Goal: Transaction & Acquisition: Download file/media

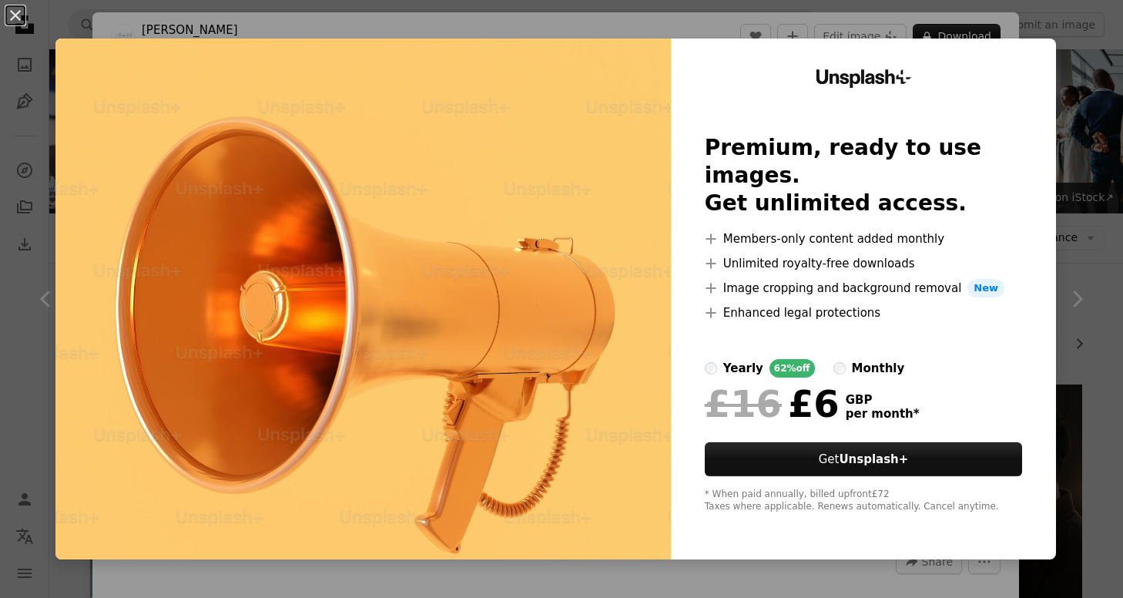
scroll to position [13714, 0]
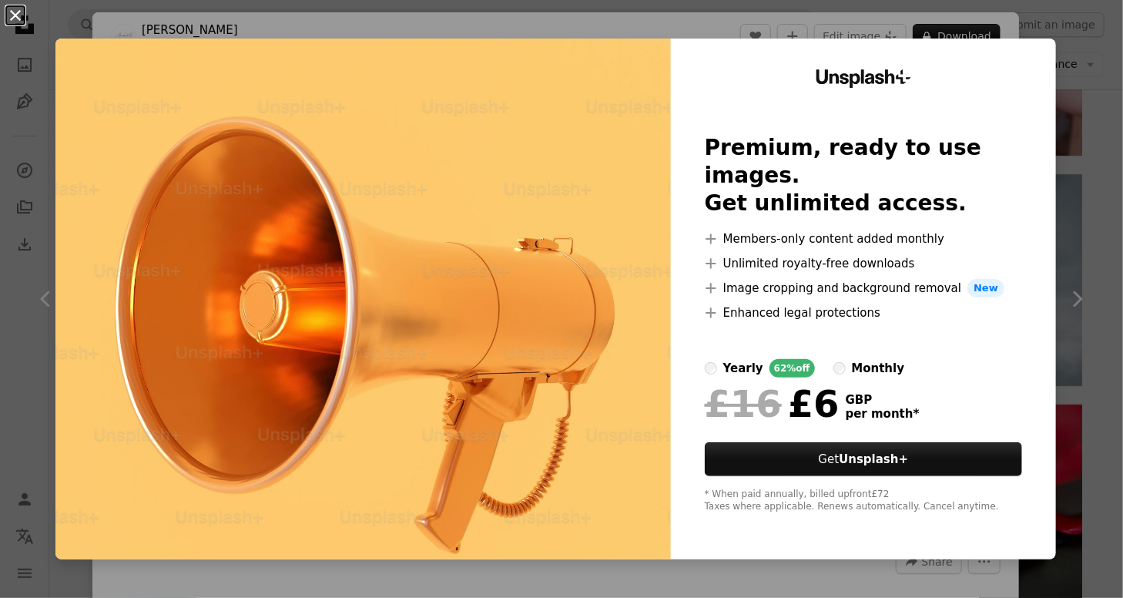
click at [12, 8] on button "An X shape" at bounding box center [15, 15] width 18 height 18
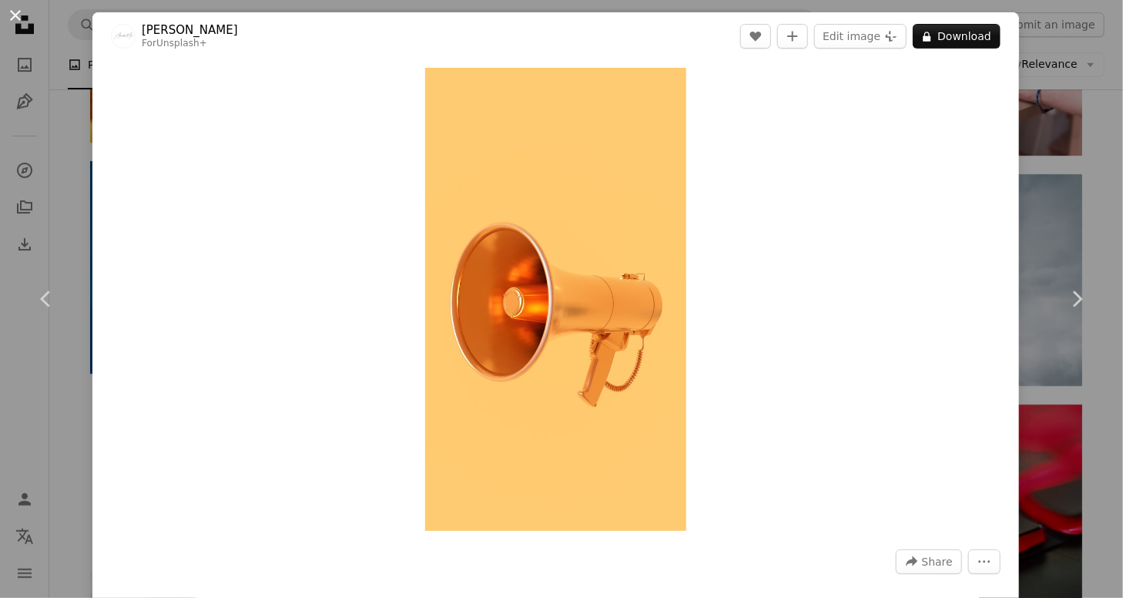
click at [15, 15] on button "An X shape" at bounding box center [15, 15] width 18 height 18
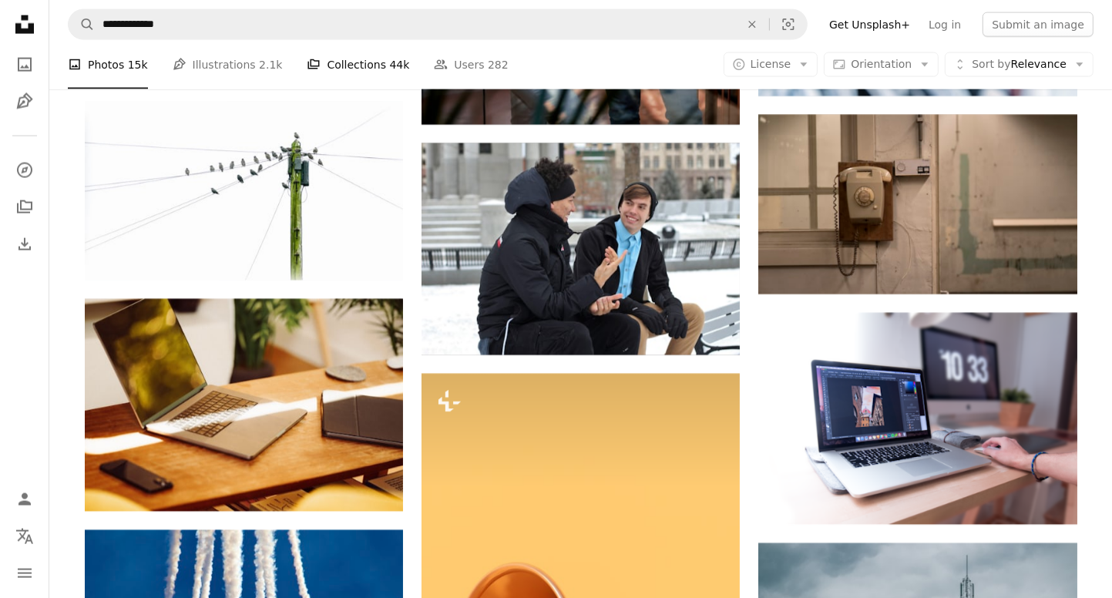
scroll to position [13252, 0]
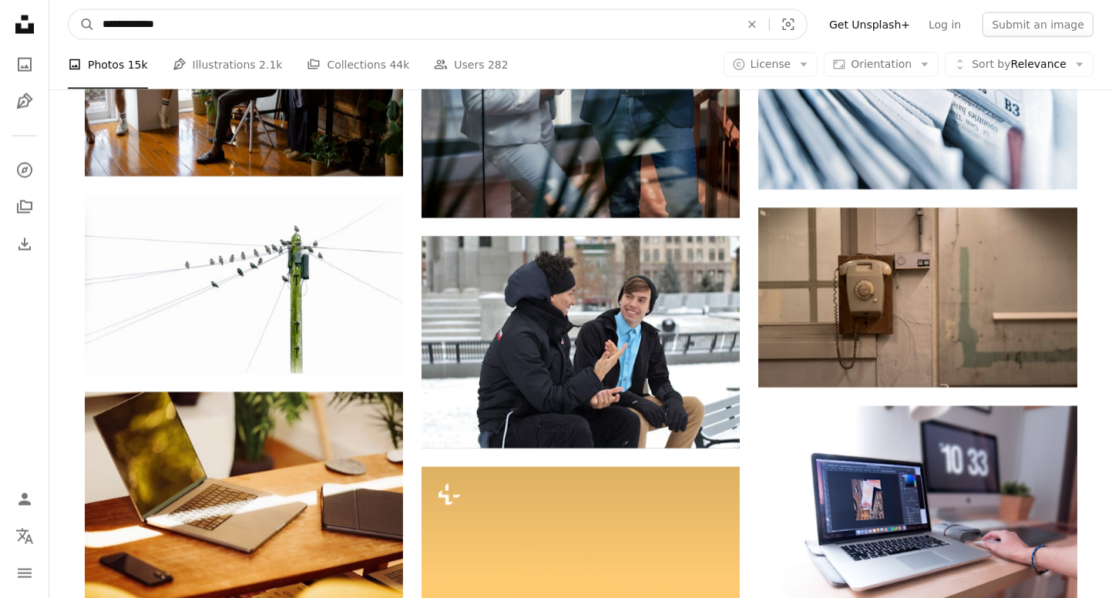
drag, startPoint x: 213, startPoint y: 27, endPoint x: 60, endPoint y: 17, distance: 152.9
click at [60, 17] on nav "**********" at bounding box center [580, 24] width 1062 height 49
type input "*********"
click button "A magnifying glass" at bounding box center [82, 24] width 26 height 29
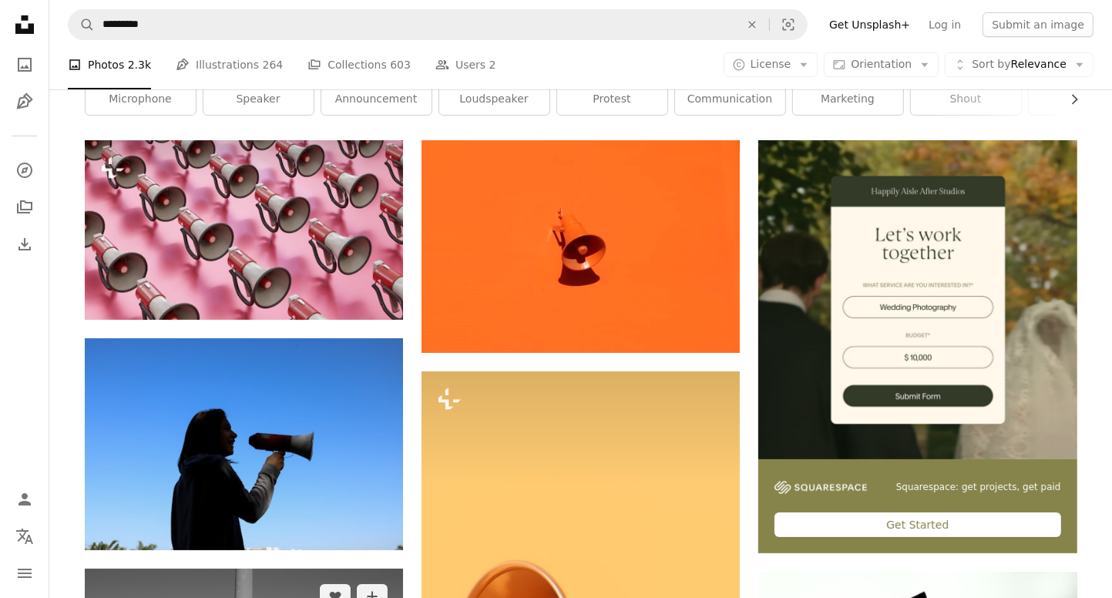
scroll to position [231, 0]
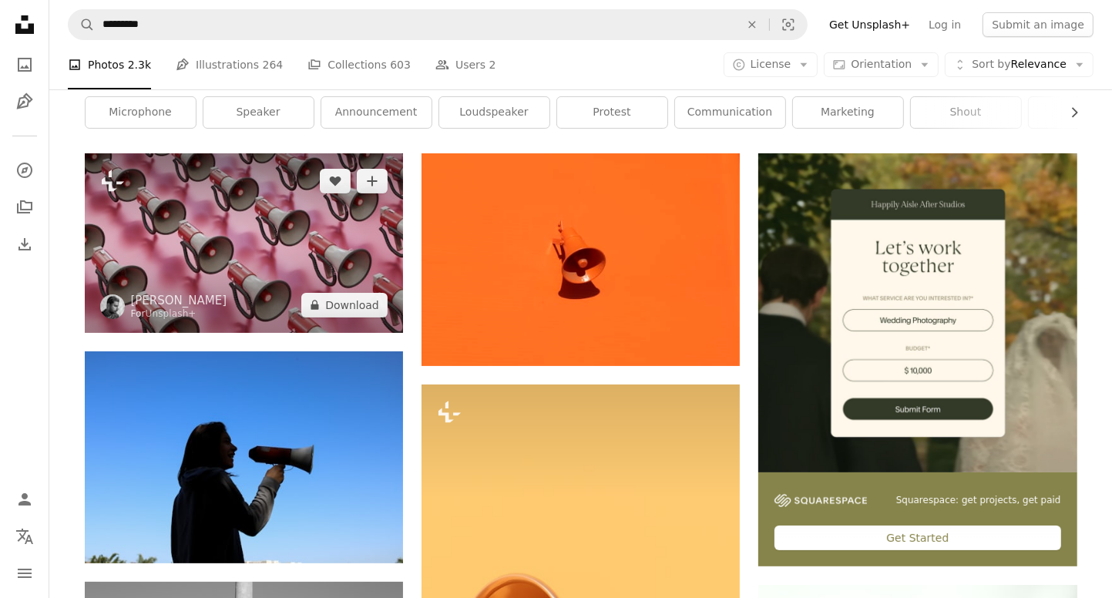
click at [290, 258] on img at bounding box center [244, 242] width 318 height 179
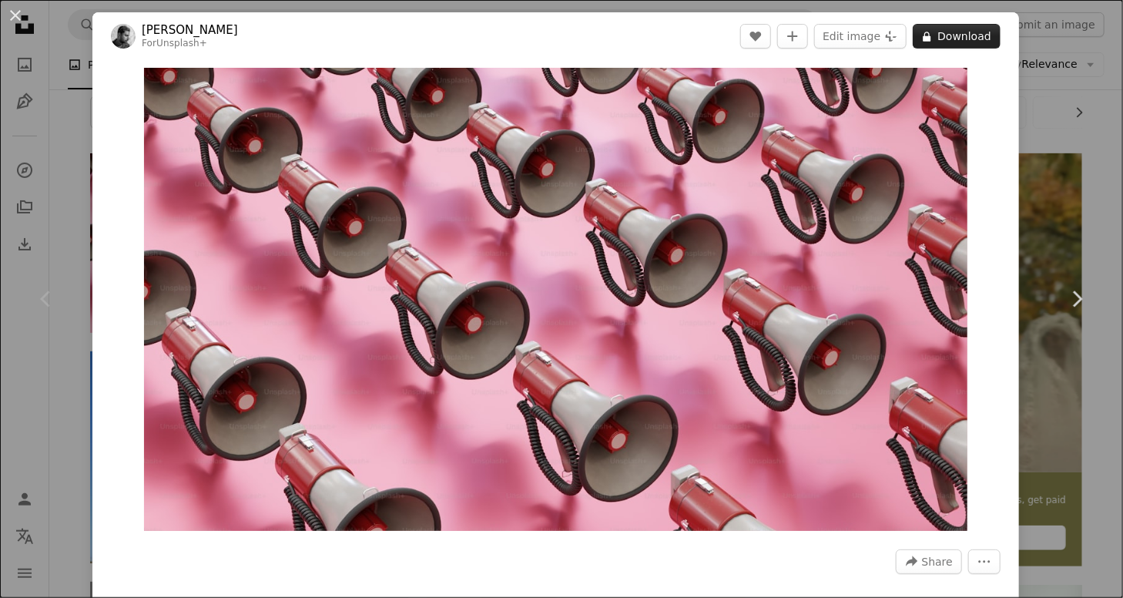
click at [925, 39] on icon "A lock" at bounding box center [927, 37] width 12 height 12
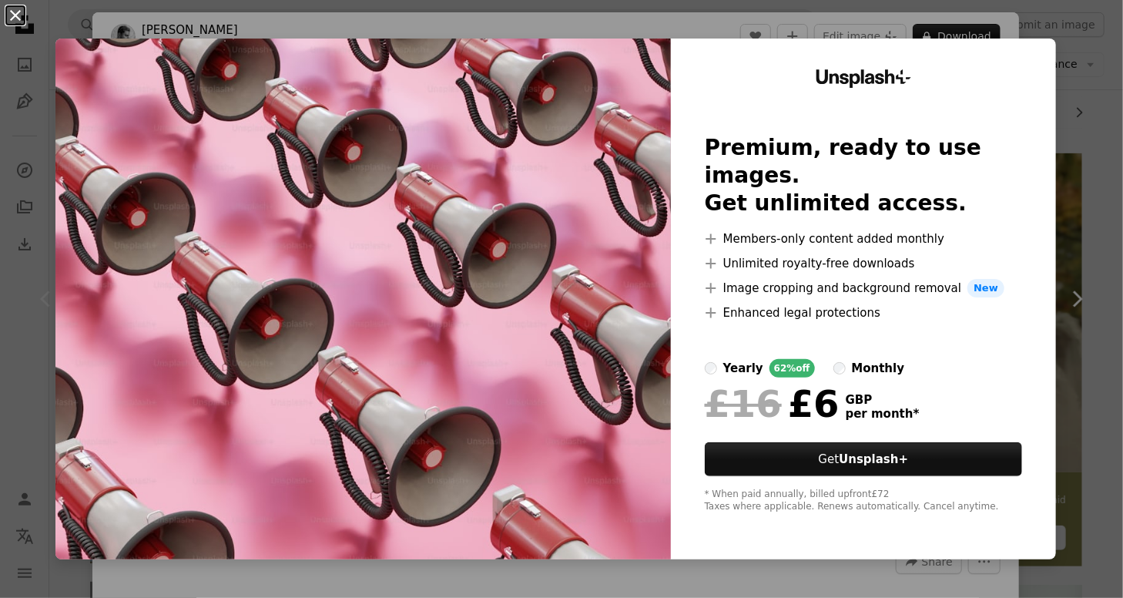
click at [18, 18] on button "An X shape" at bounding box center [15, 15] width 18 height 18
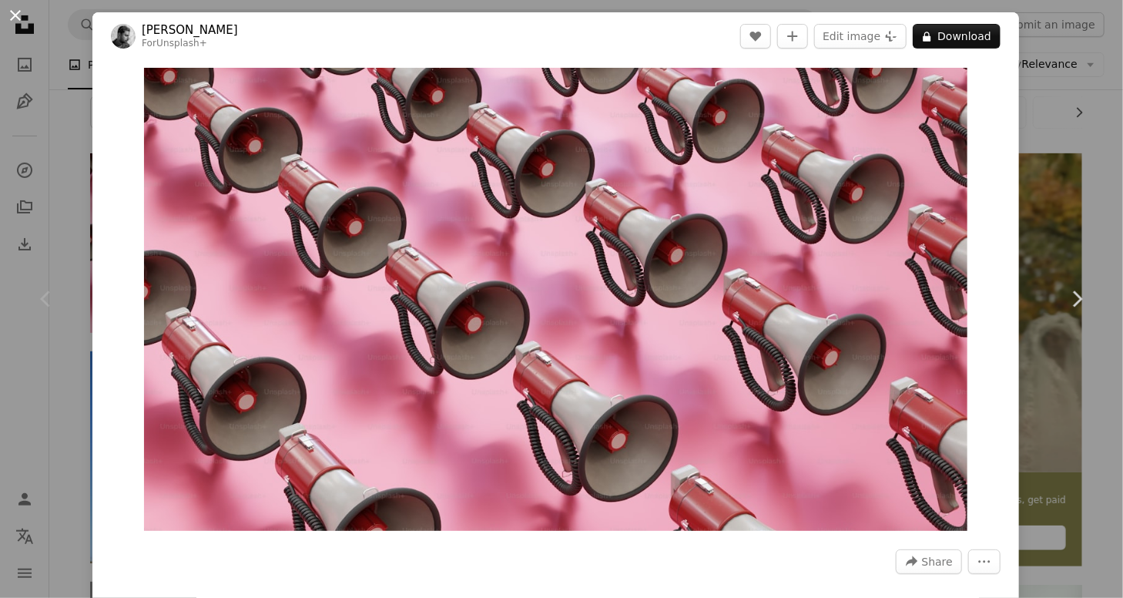
click at [16, 15] on button "An X shape" at bounding box center [15, 15] width 18 height 18
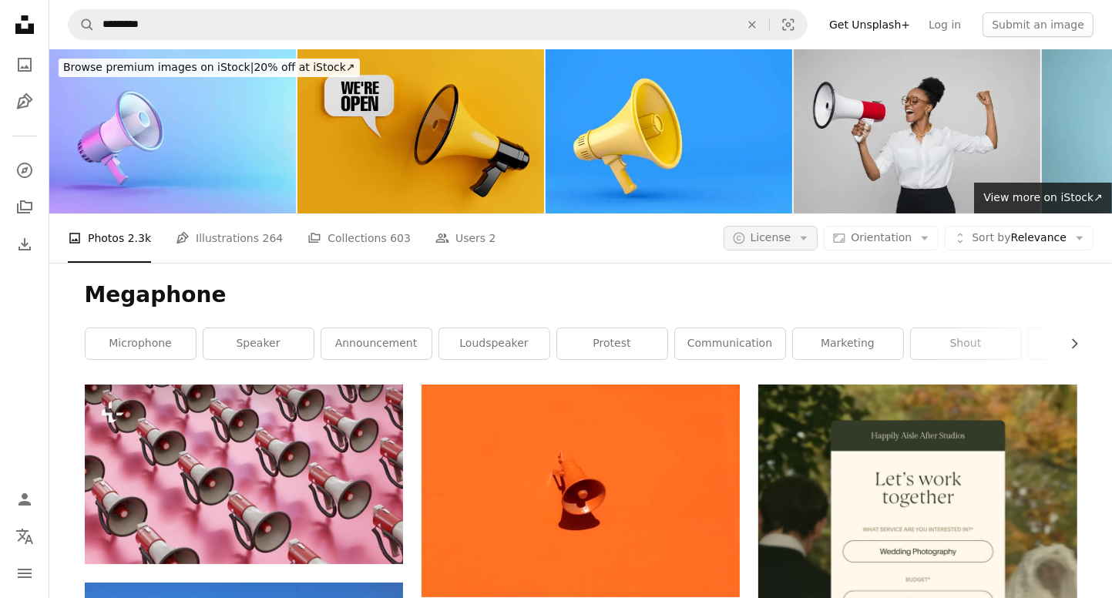
click at [807, 239] on icon "button" at bounding box center [804, 239] width 7 height 4
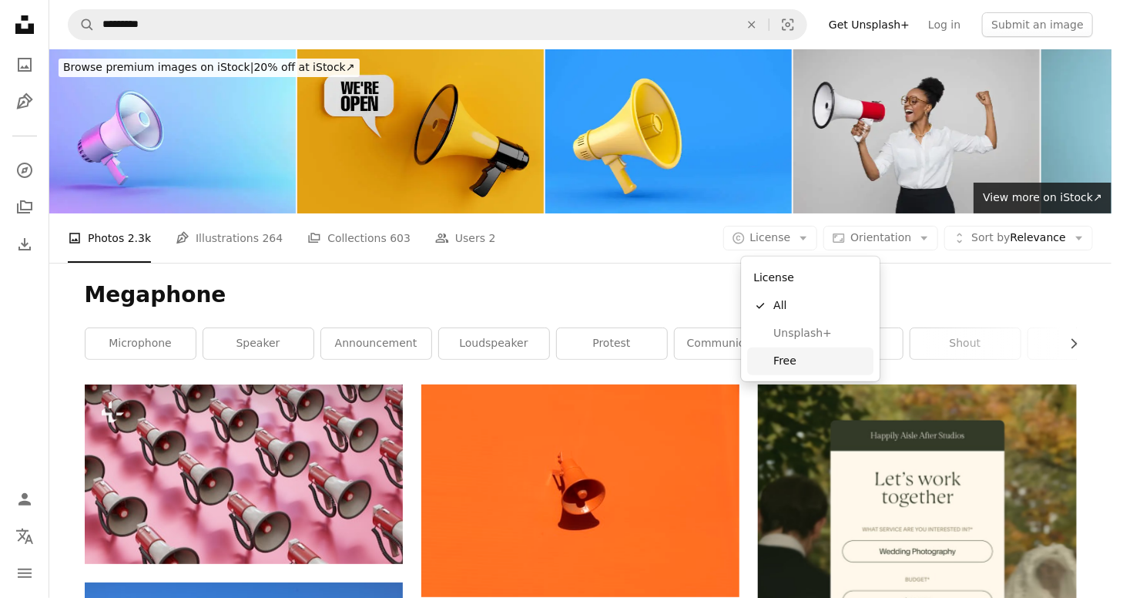
click at [795, 359] on span "Free" at bounding box center [821, 361] width 94 height 15
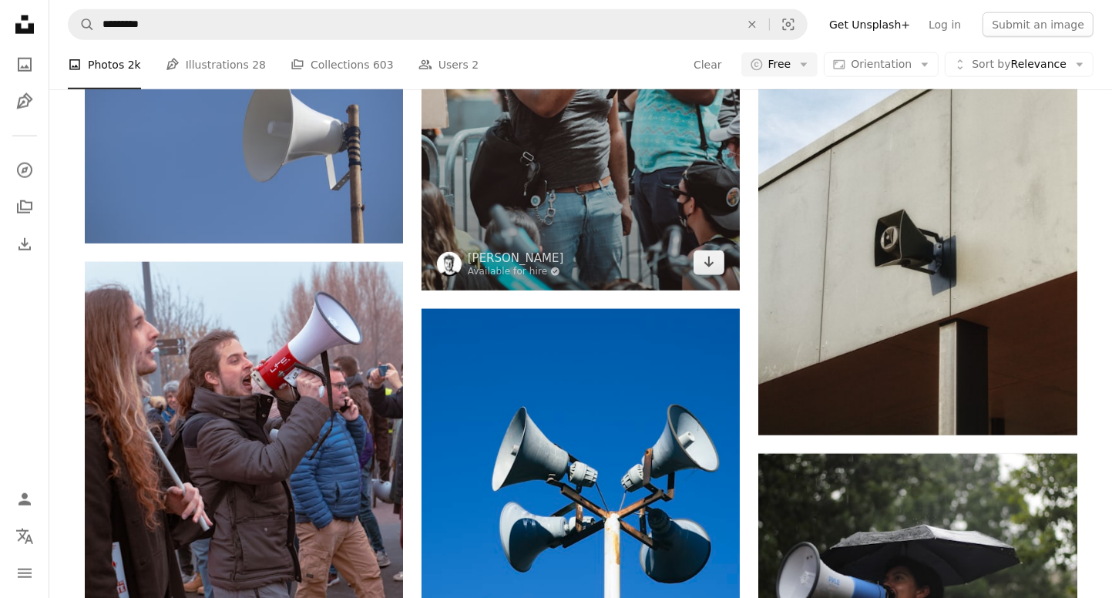
scroll to position [1618, 0]
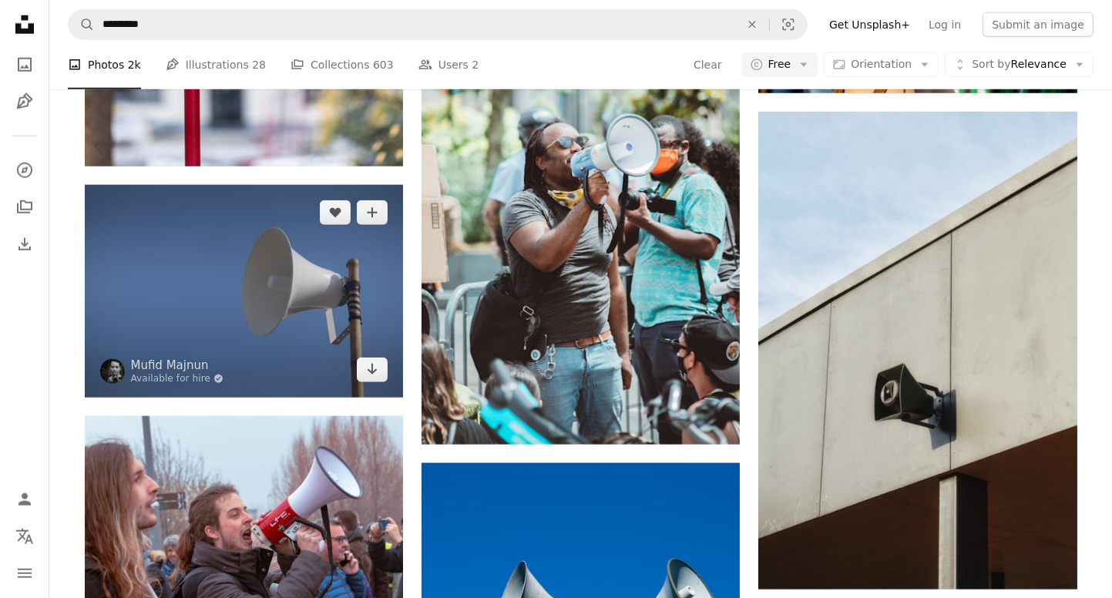
click at [274, 226] on img at bounding box center [244, 291] width 318 height 212
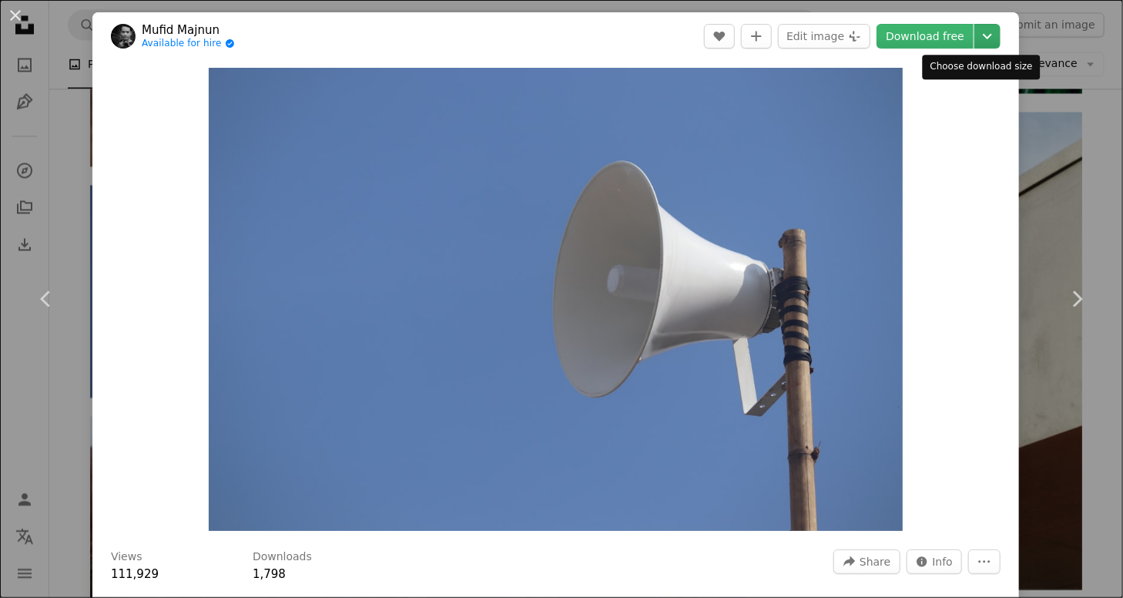
click at [983, 34] on icon "Chevron down" at bounding box center [987, 36] width 25 height 18
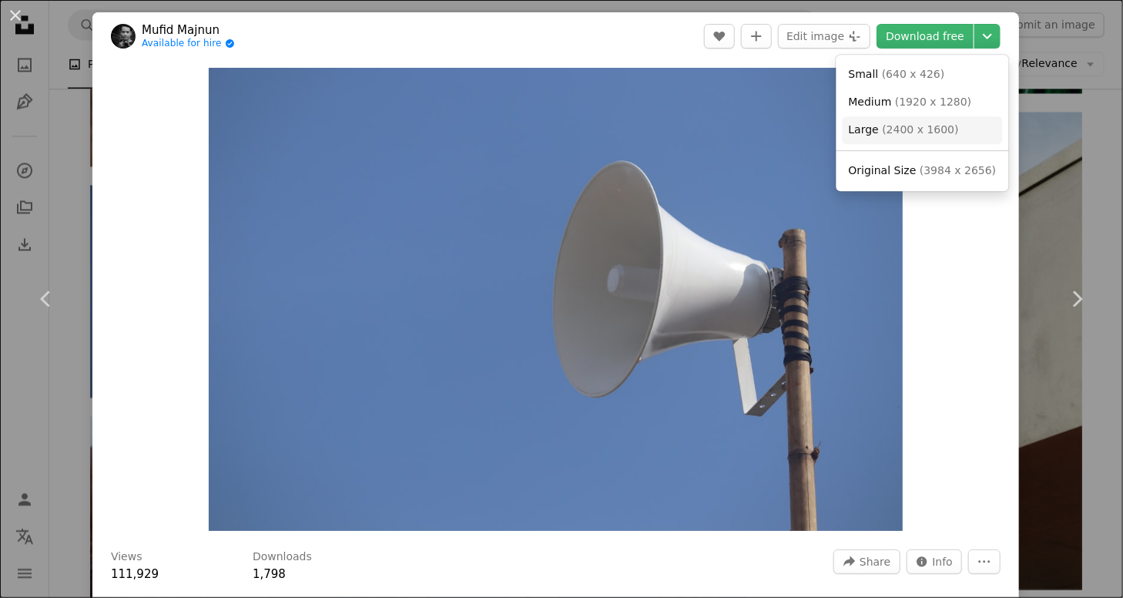
click at [885, 127] on span "( 2400 x 1600 )" at bounding box center [920, 129] width 76 height 12
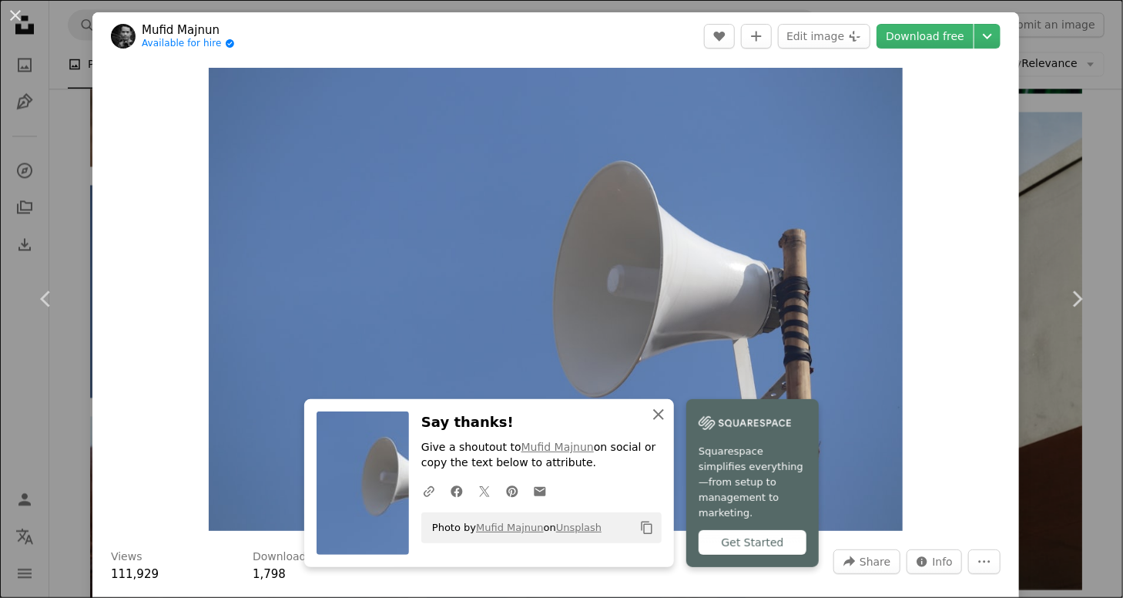
click at [652, 424] on icon "An X shape" at bounding box center [659, 414] width 18 height 18
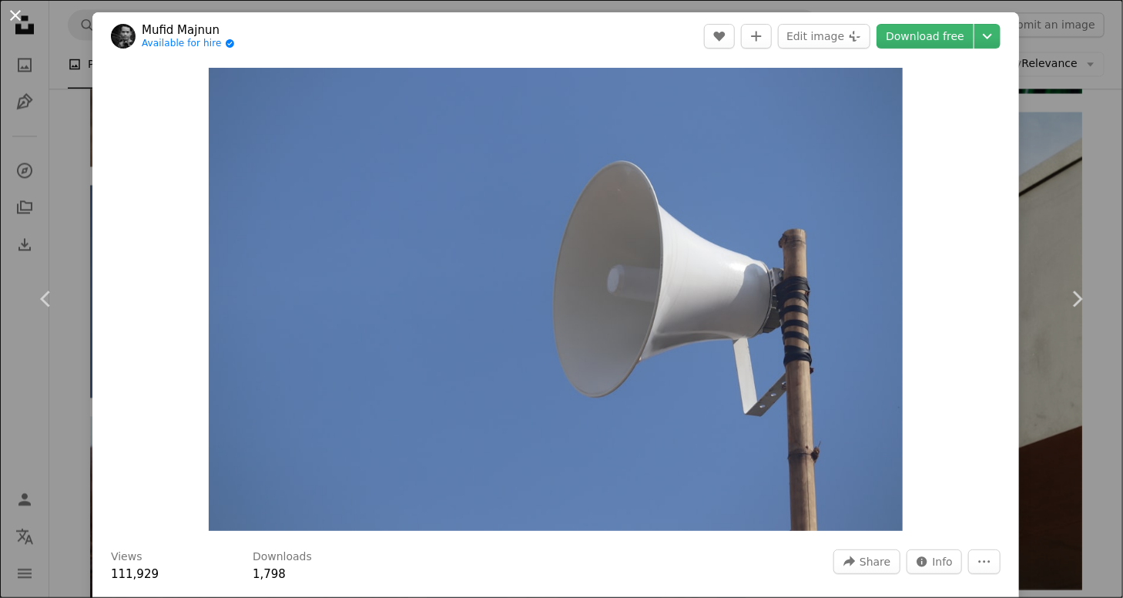
click at [22, 18] on button "An X shape" at bounding box center [15, 15] width 18 height 18
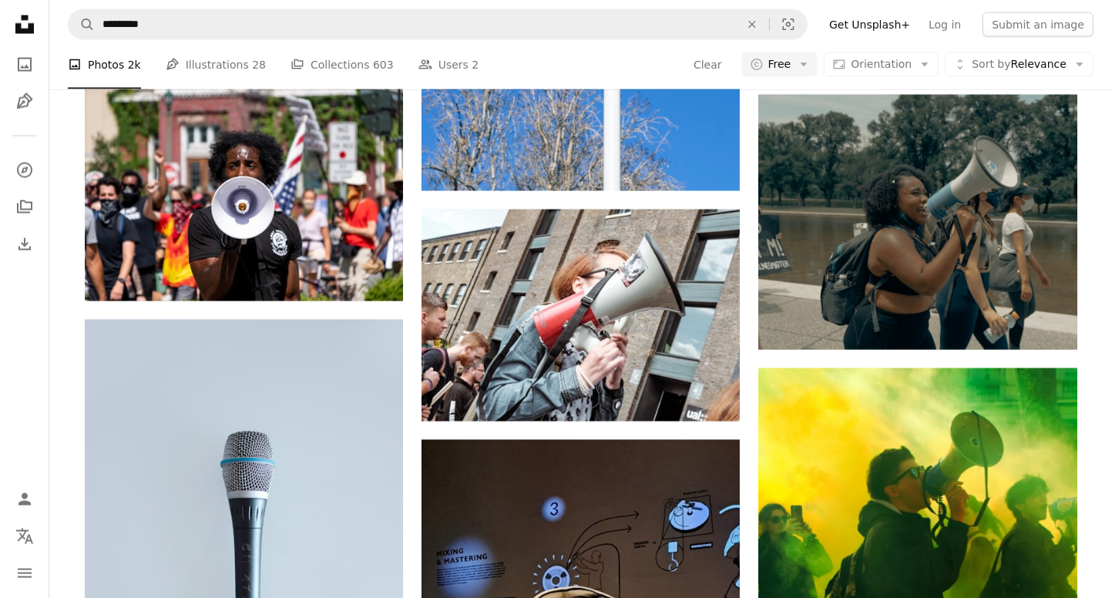
scroll to position [2388, 0]
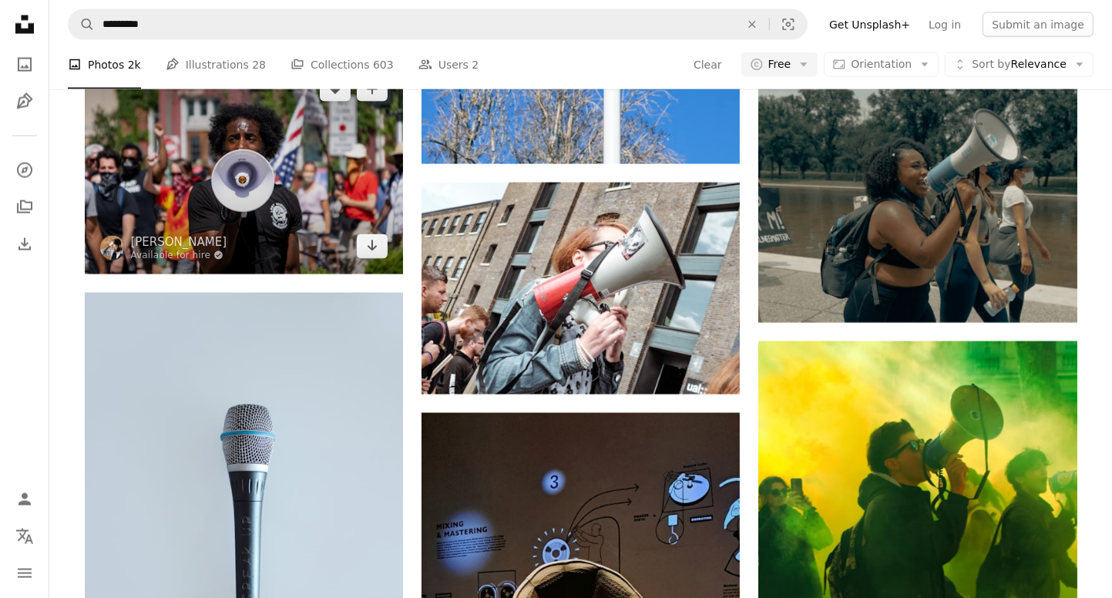
click at [363, 156] on img at bounding box center [244, 168] width 318 height 212
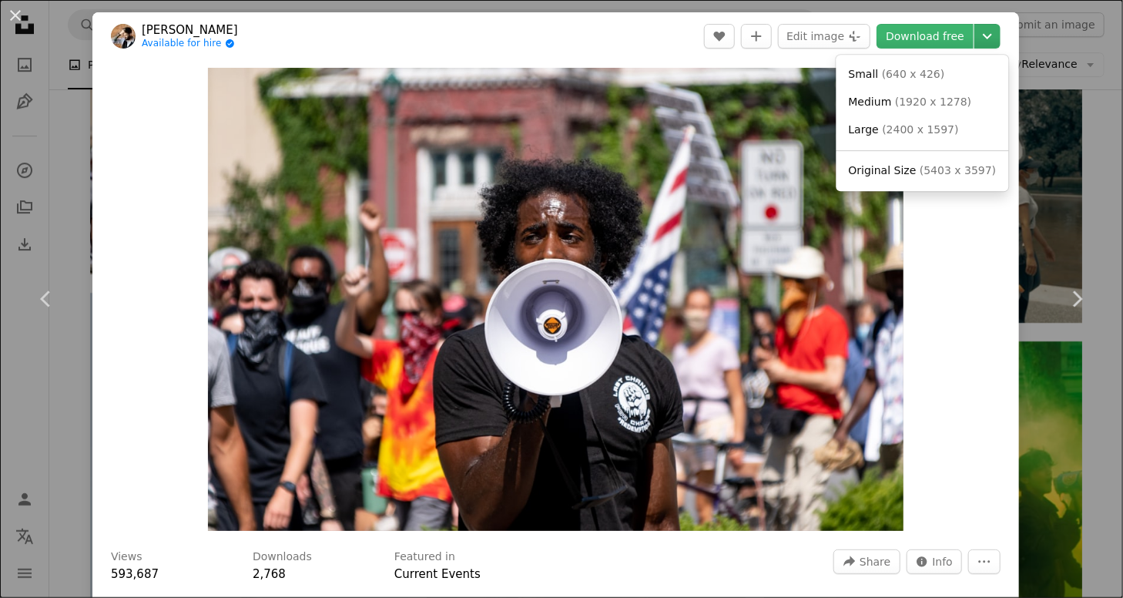
click at [978, 33] on icon "Chevron down" at bounding box center [987, 36] width 25 height 18
click at [869, 129] on span "Large" at bounding box center [864, 129] width 30 height 12
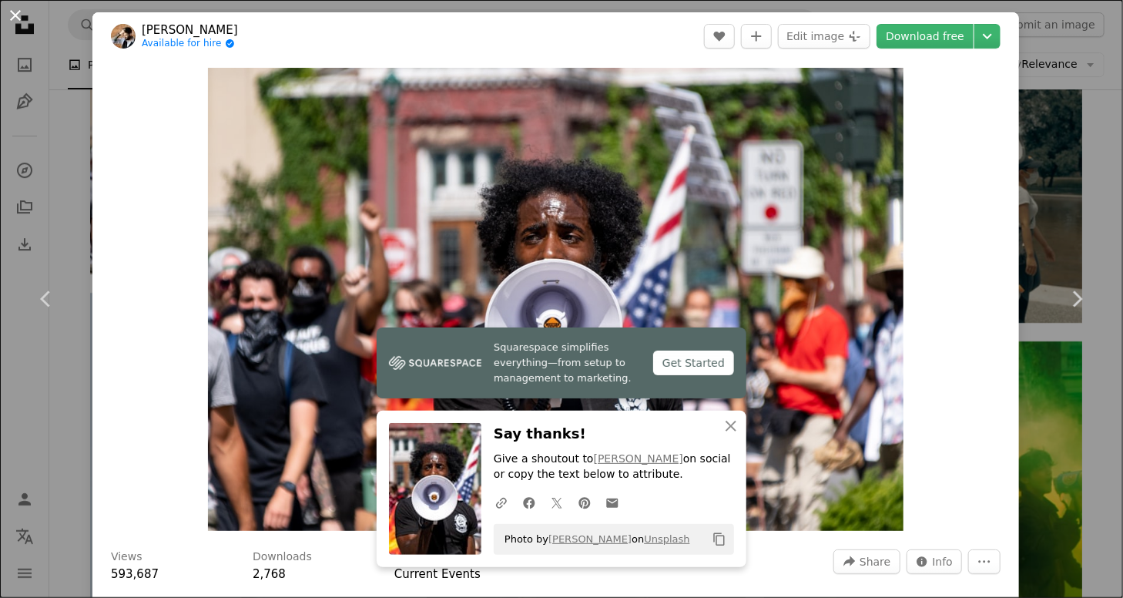
click at [15, 8] on button "An X shape" at bounding box center [15, 15] width 18 height 18
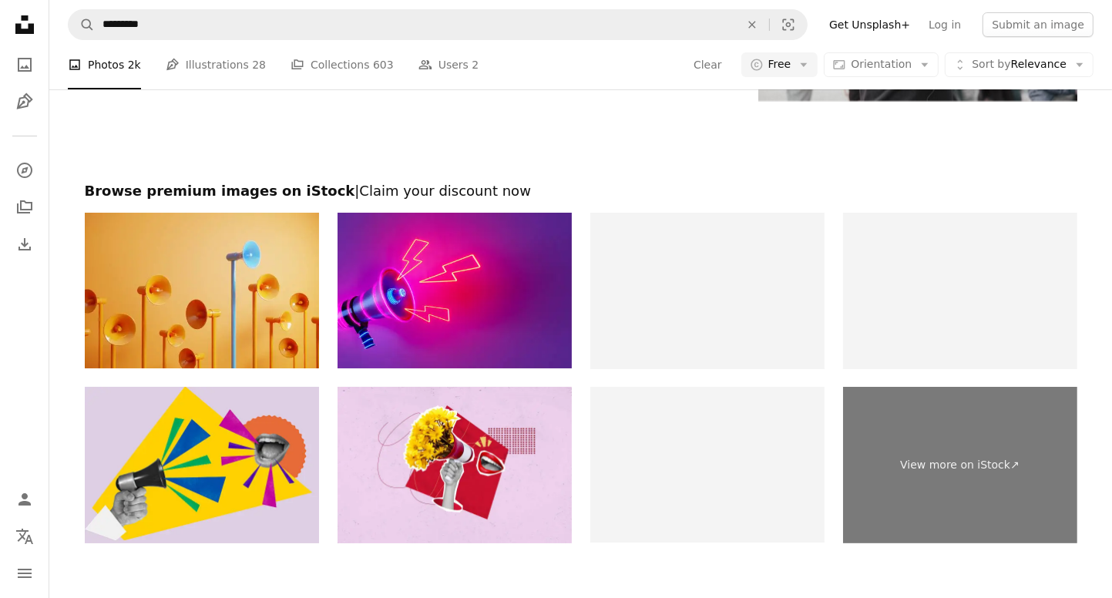
scroll to position [5470, 0]
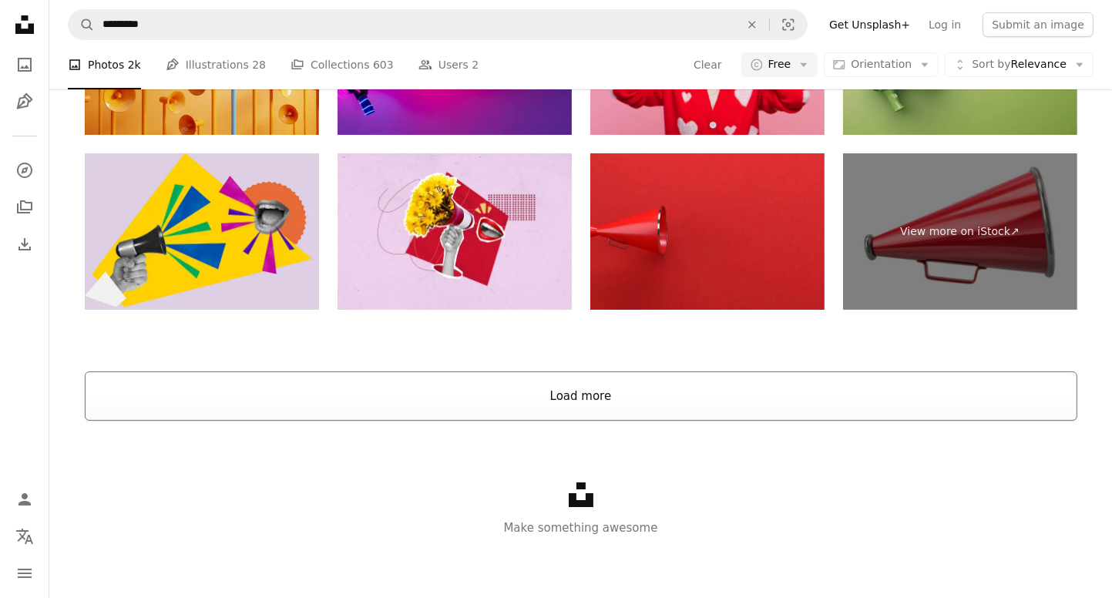
click at [586, 386] on button "Load more" at bounding box center [581, 395] width 992 height 49
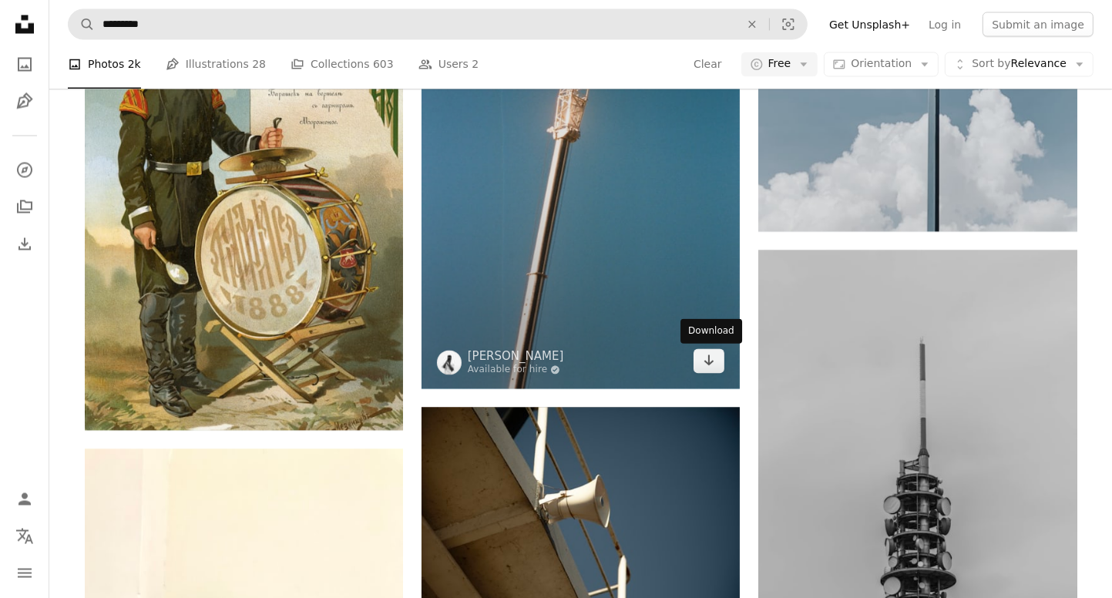
scroll to position [13976, 0]
